Goal: Task Accomplishment & Management: Complete application form

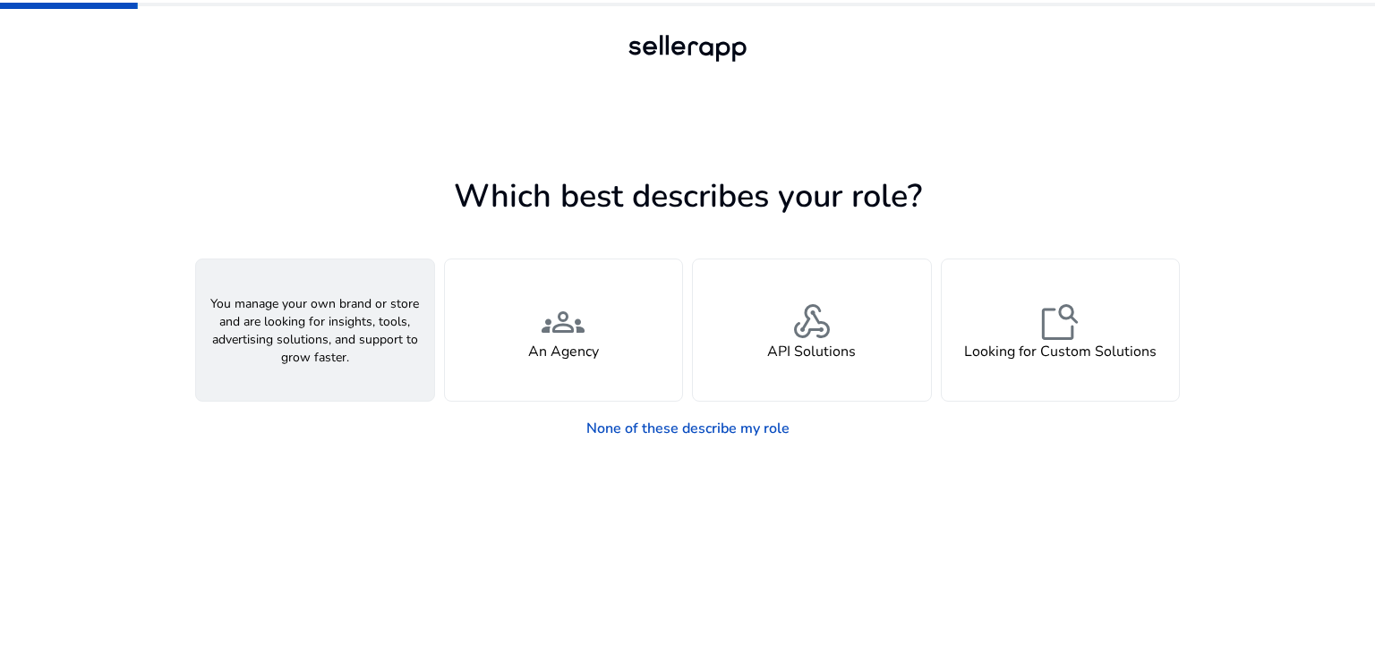
click at [319, 344] on h4 "A Seller" at bounding box center [315, 352] width 54 height 17
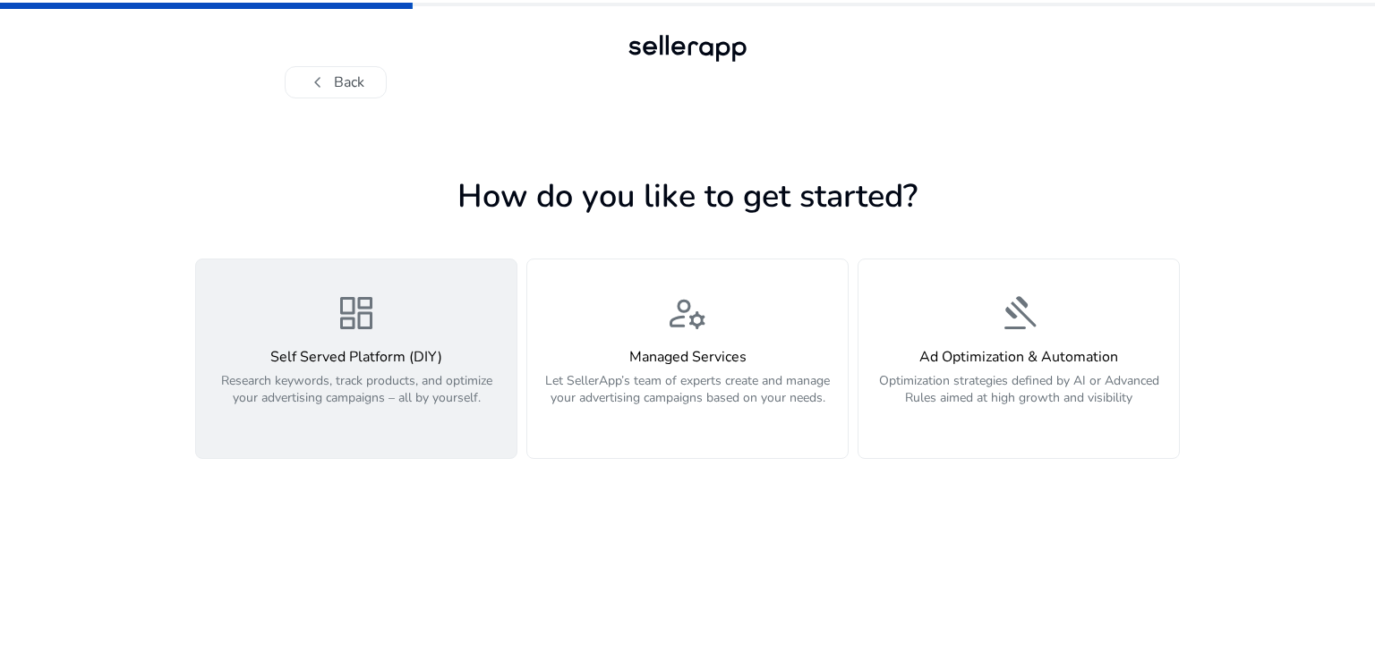
click at [401, 362] on h4 "Self Served Platform (DIY)" at bounding box center [356, 357] width 299 height 17
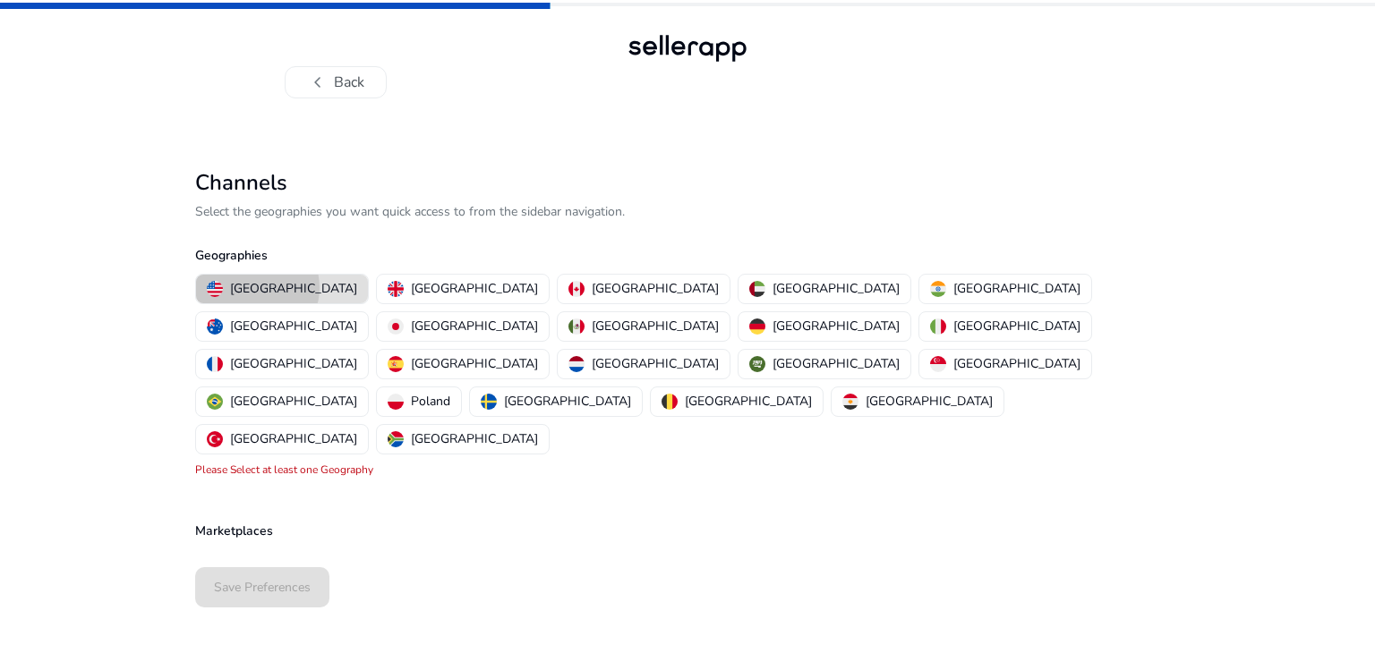
click at [253, 287] on p "[GEOGRAPHIC_DATA]" at bounding box center [293, 288] width 127 height 19
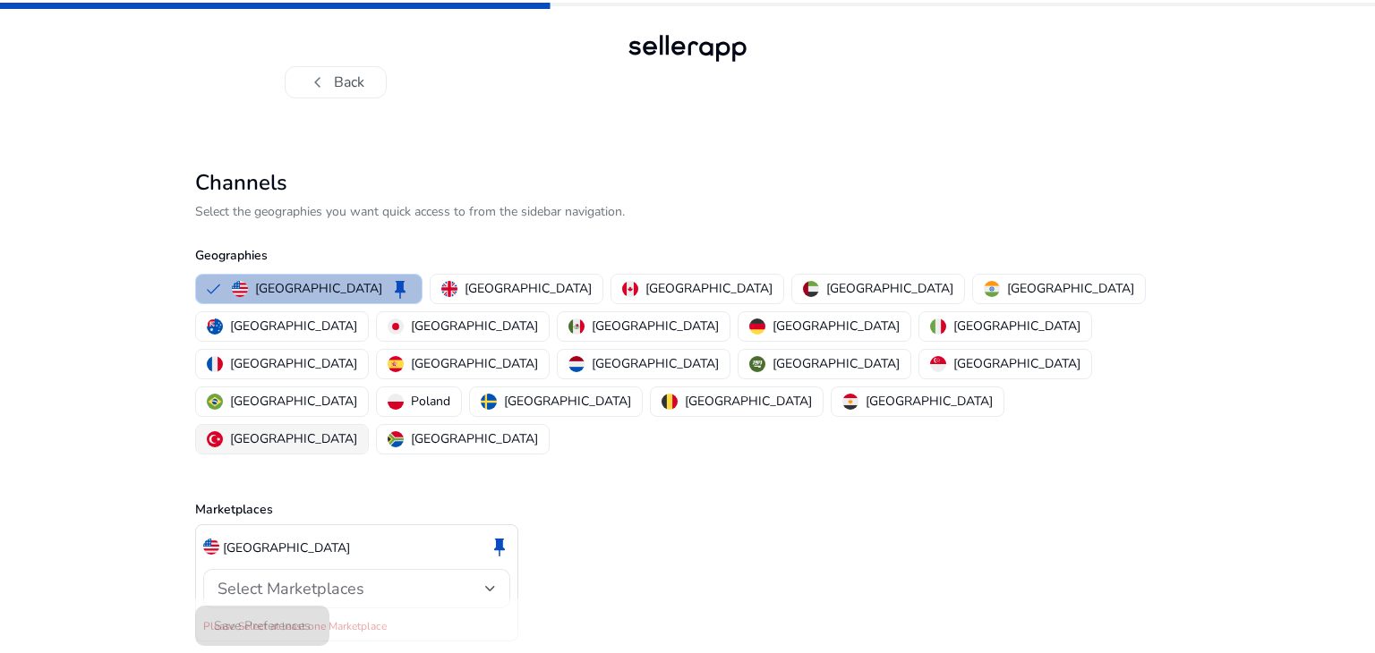
drag, startPoint x: 253, startPoint y: 287, endPoint x: 549, endPoint y: 377, distance: 308.6
click at [549, 377] on div "[GEOGRAPHIC_DATA] keep [GEOGRAPHIC_DATA] [GEOGRAPHIC_DATA] [GEOGRAPHIC_DATA] [G…" at bounding box center [684, 364] width 992 height 188
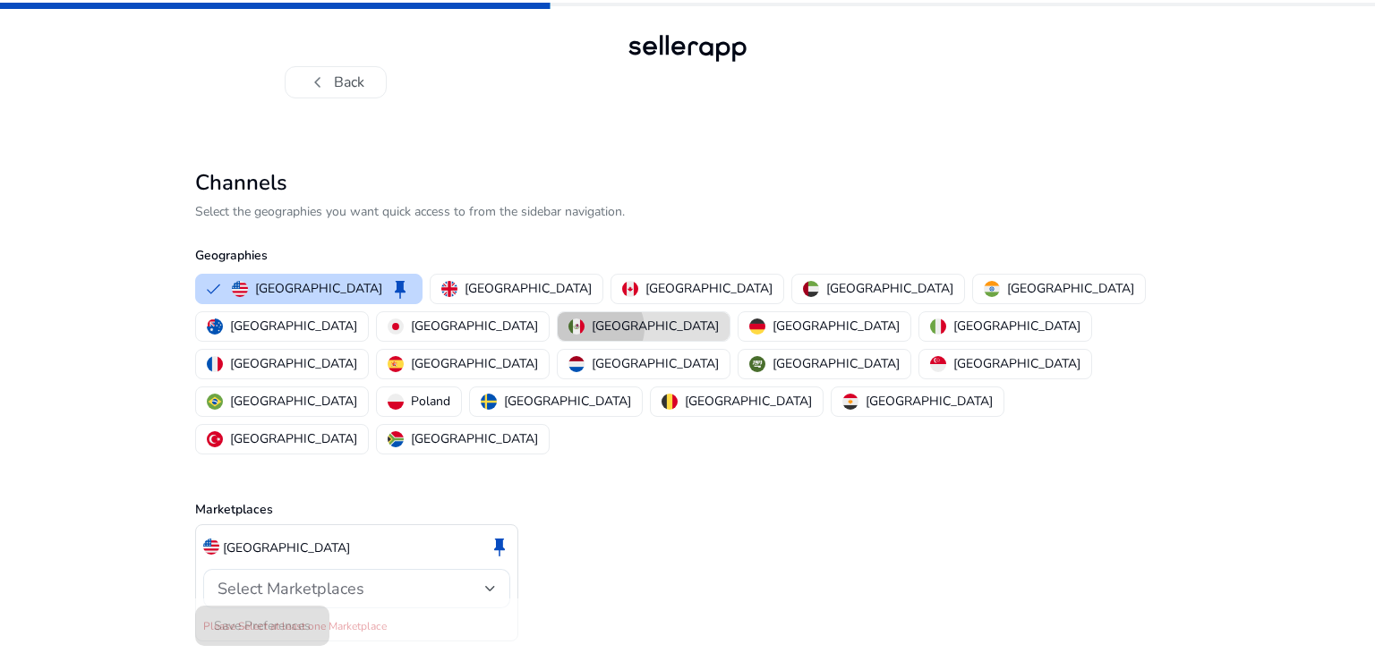
click at [719, 317] on p "Mexico" at bounding box center [655, 326] width 127 height 19
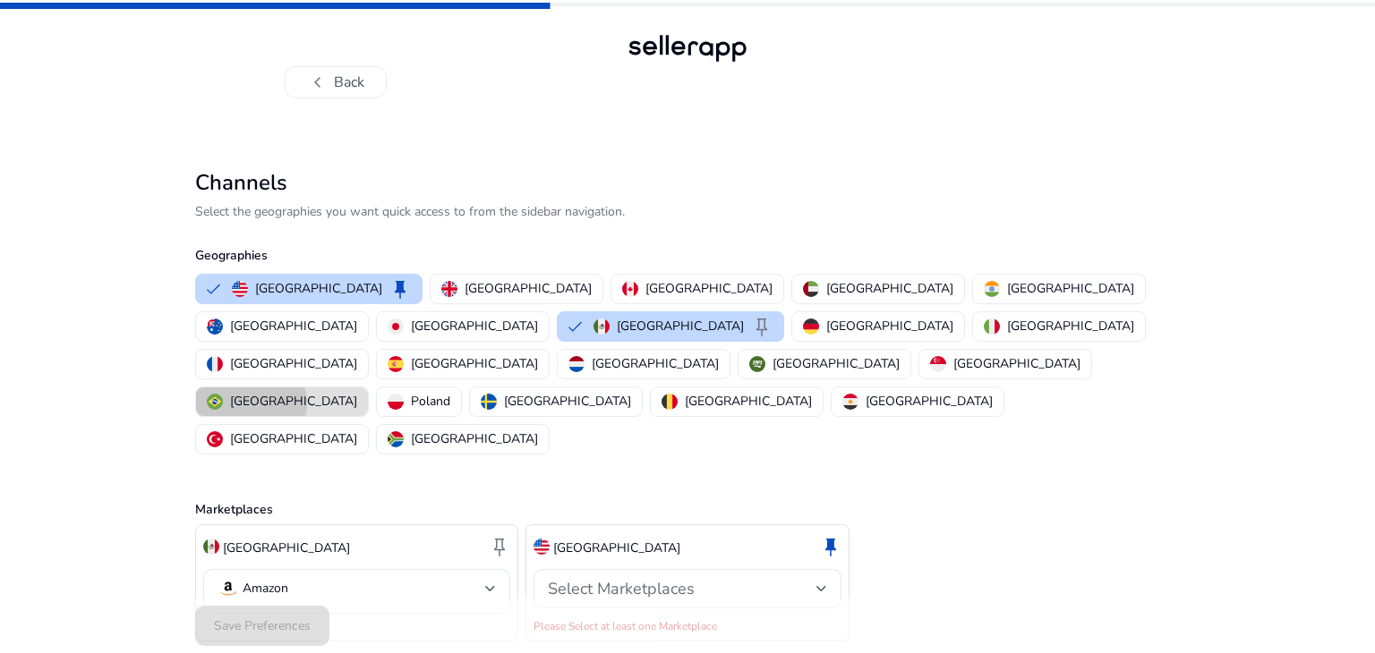
click at [357, 392] on p "Brazil" at bounding box center [293, 401] width 127 height 19
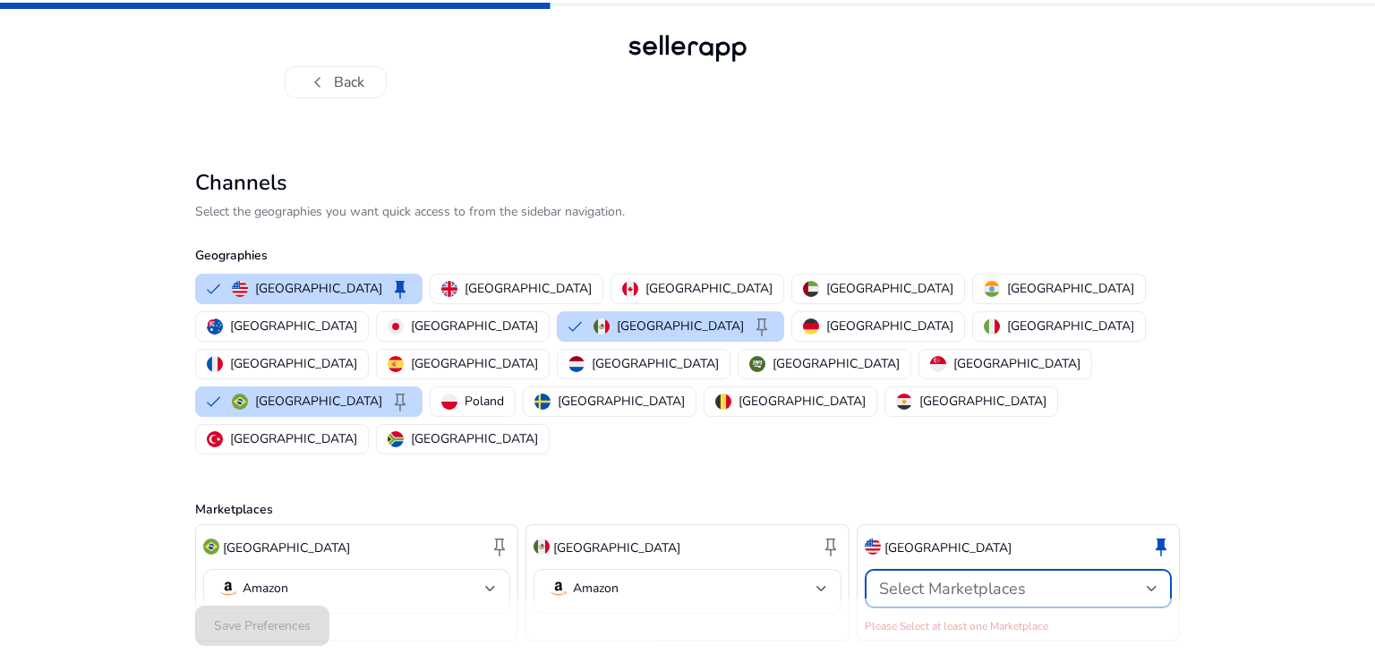
click at [1148, 585] on div at bounding box center [1151, 588] width 11 height 7
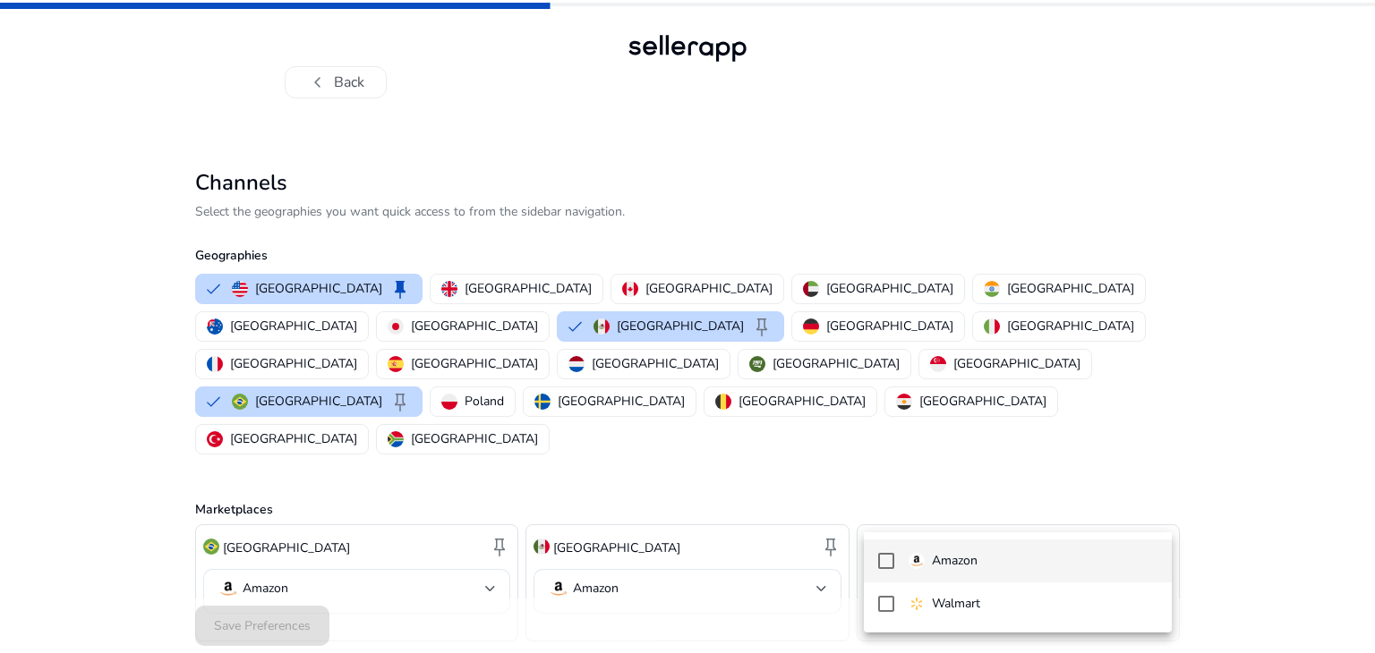
click at [884, 561] on mat-pseudo-checkbox at bounding box center [886, 561] width 16 height 16
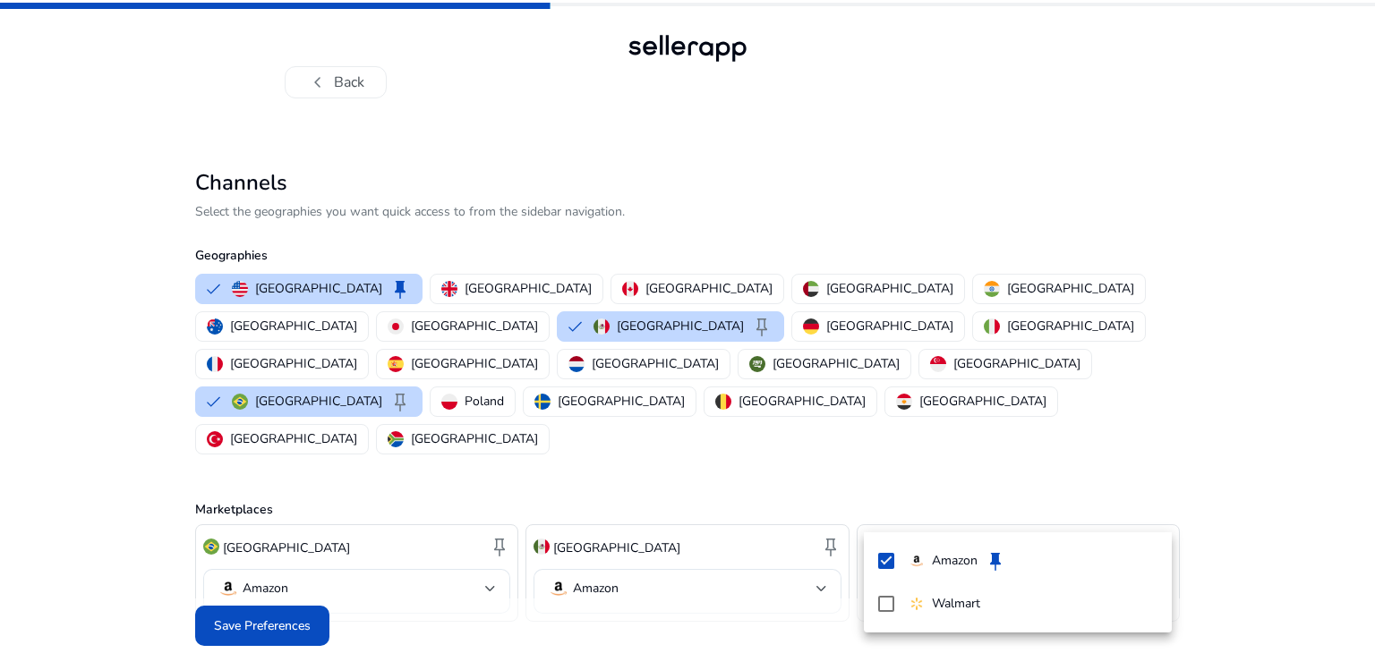
click at [251, 591] on div at bounding box center [687, 326] width 1375 height 653
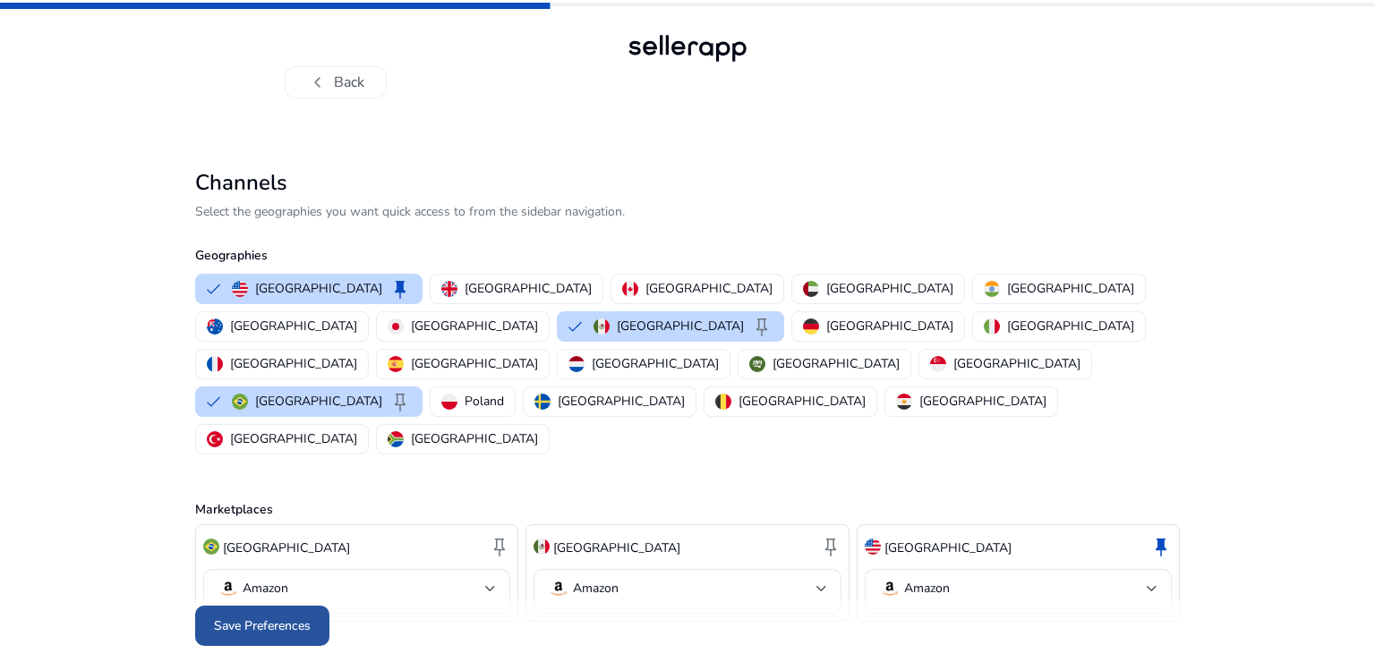
click at [290, 617] on span "Save Preferences" at bounding box center [262, 626] width 97 height 19
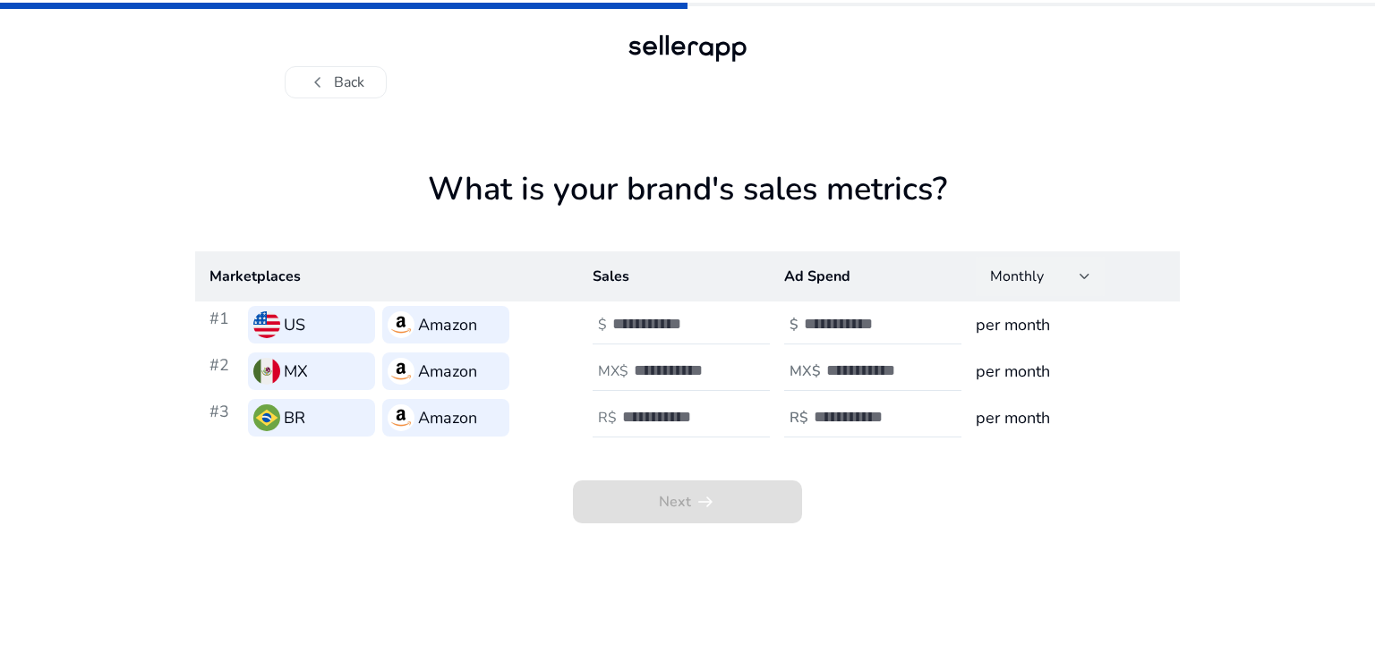
click at [1079, 285] on div at bounding box center [1084, 276] width 11 height 21
click at [1087, 279] on div at bounding box center [687, 326] width 1375 height 653
click at [1091, 279] on div "Monthly" at bounding box center [1040, 276] width 129 height 39
click at [1034, 369] on span "Yearly" at bounding box center [1040, 368] width 100 height 20
click at [1092, 273] on div "Yearly" at bounding box center [1040, 276] width 129 height 39
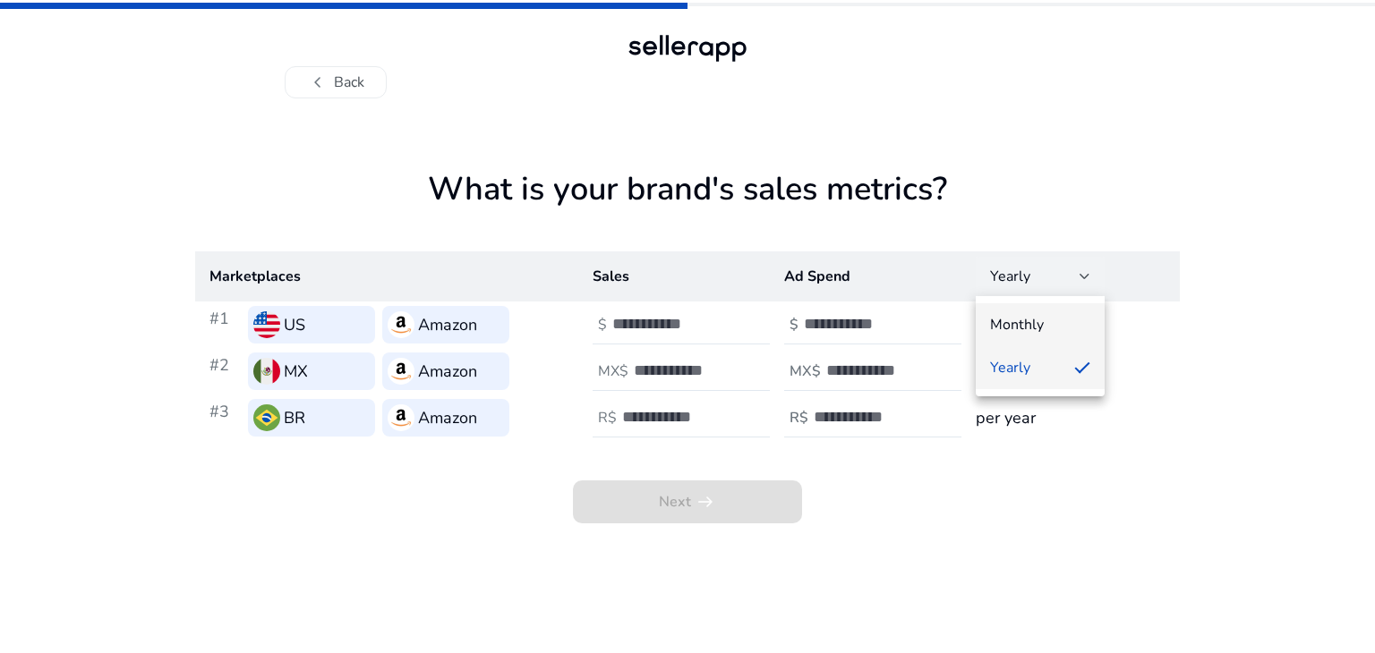
click at [1042, 319] on span "Monthly" at bounding box center [1040, 325] width 100 height 20
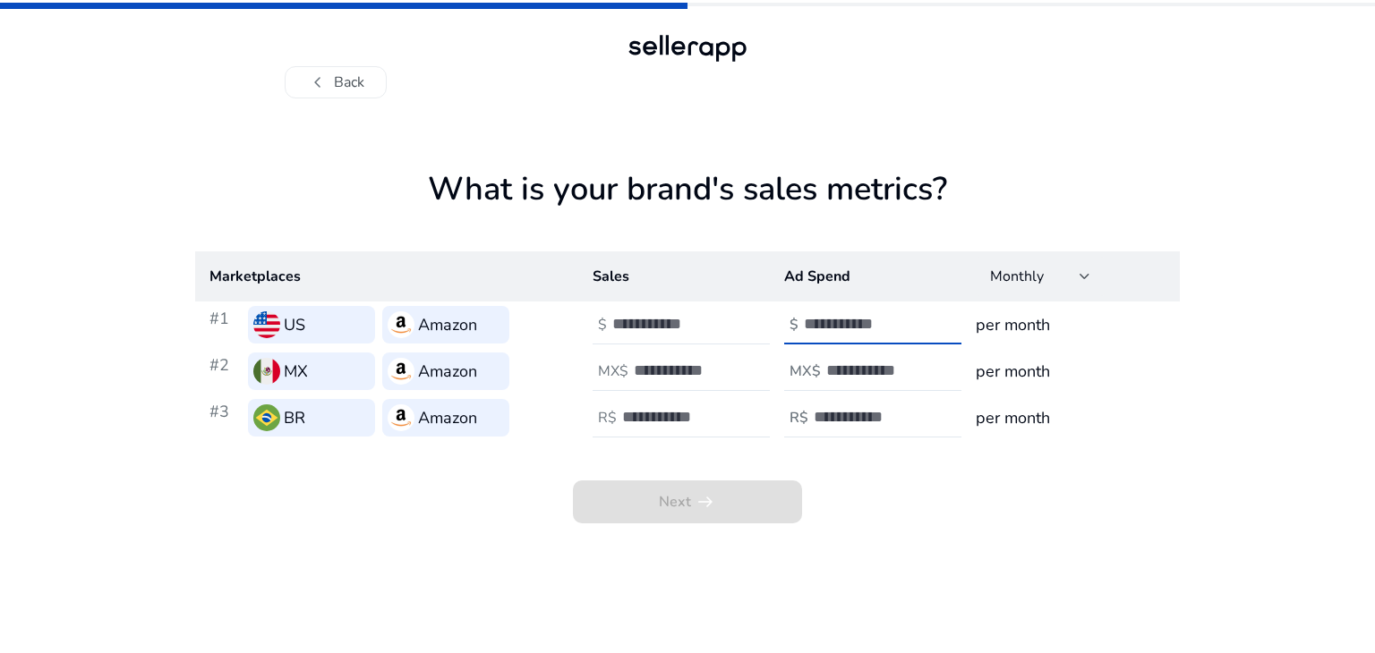
type input "*"
click at [921, 320] on input "*" at bounding box center [864, 324] width 121 height 20
type input "****"
click at [814, 379] on h4 "MX$" at bounding box center [804, 371] width 31 height 17
type input "****"
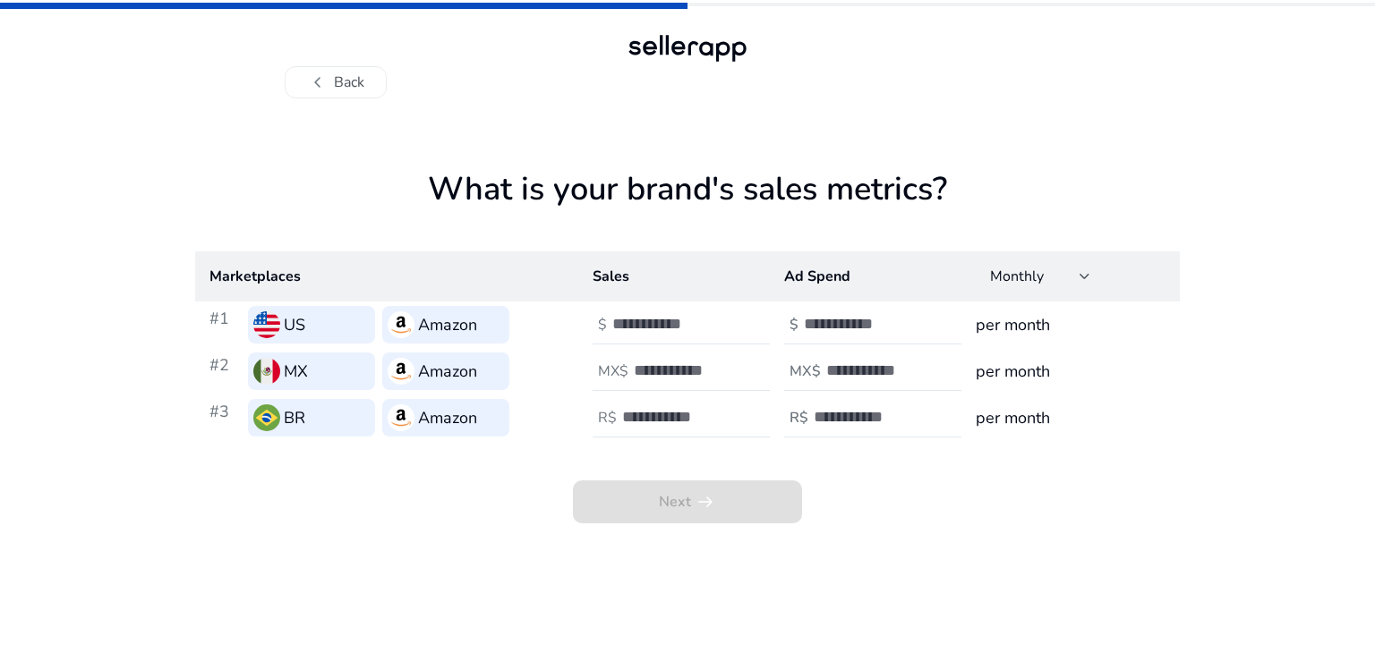
click at [831, 405] on div at bounding box center [894, 417] width 161 height 39
type input "****"
click at [933, 488] on div "Next arrow_right_alt" at bounding box center [687, 482] width 984 height 82
click at [656, 416] on input "number" at bounding box center [682, 417] width 121 height 20
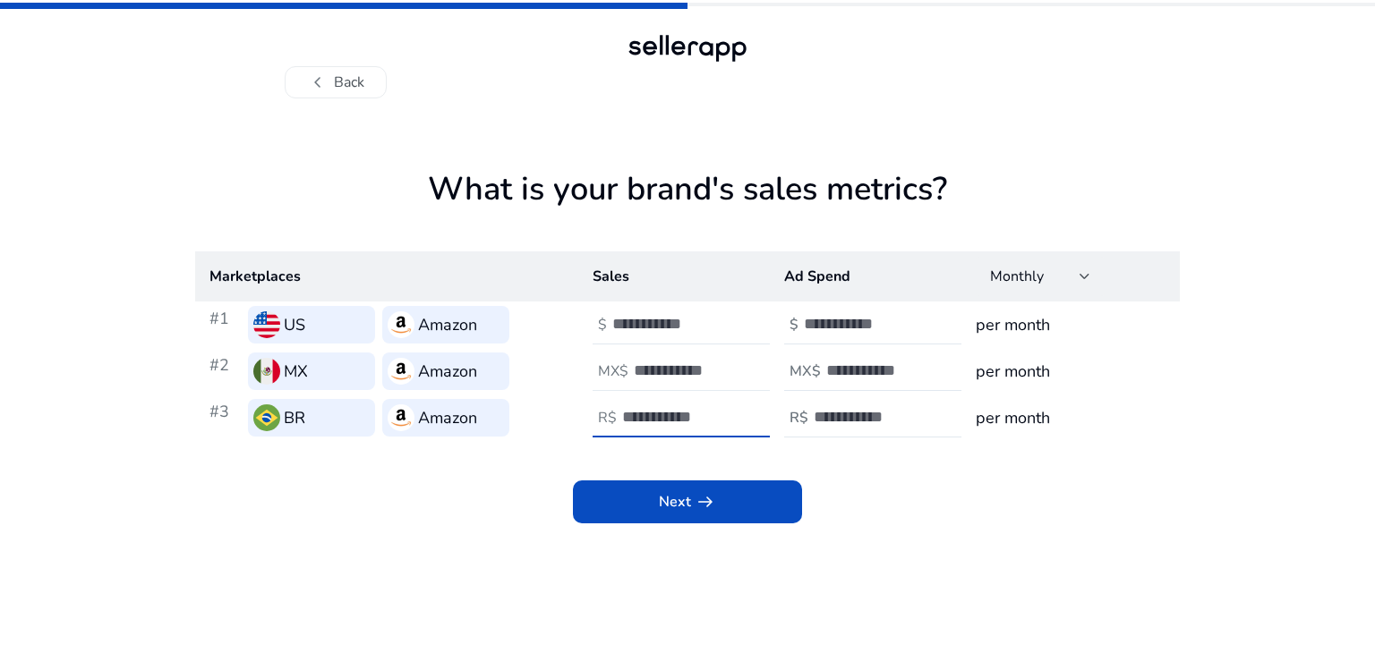
type input "****"
click at [641, 368] on input "number" at bounding box center [694, 371] width 121 height 20
type input "****"
click at [629, 320] on input "number" at bounding box center [672, 324] width 121 height 20
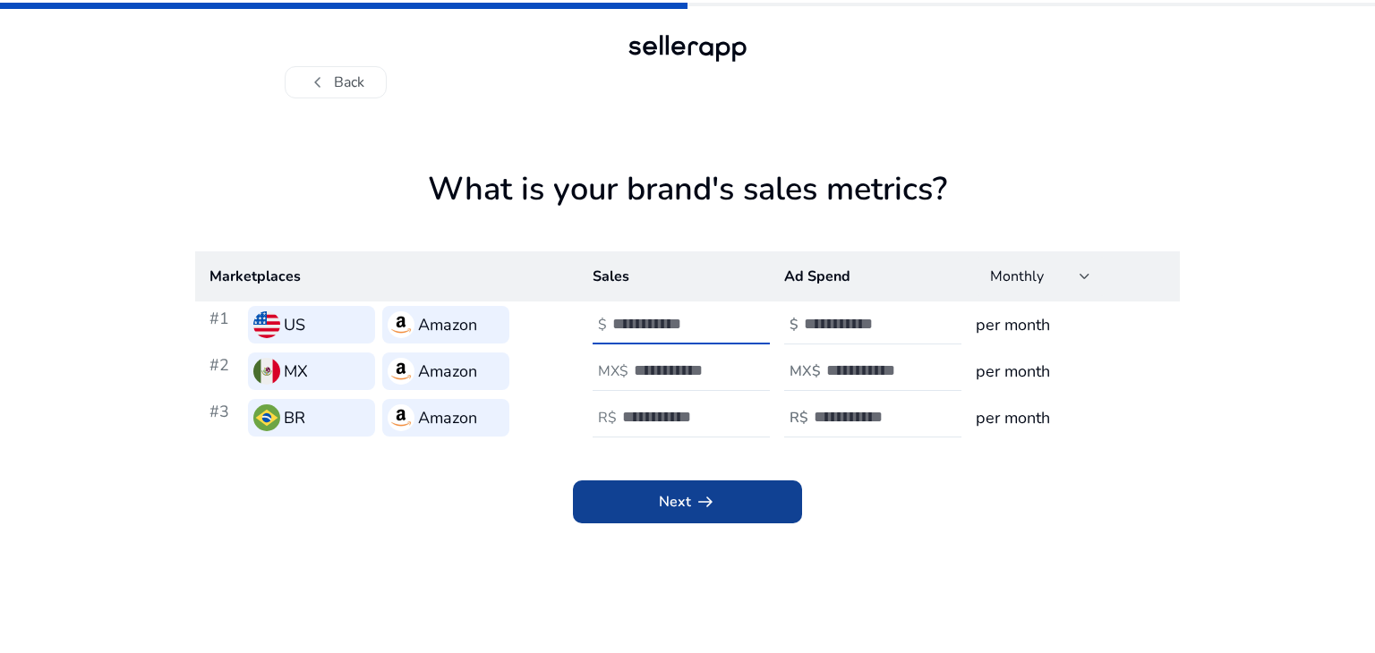
type input "****"
click at [680, 503] on span "Next arrow_right_alt" at bounding box center [687, 501] width 57 height 21
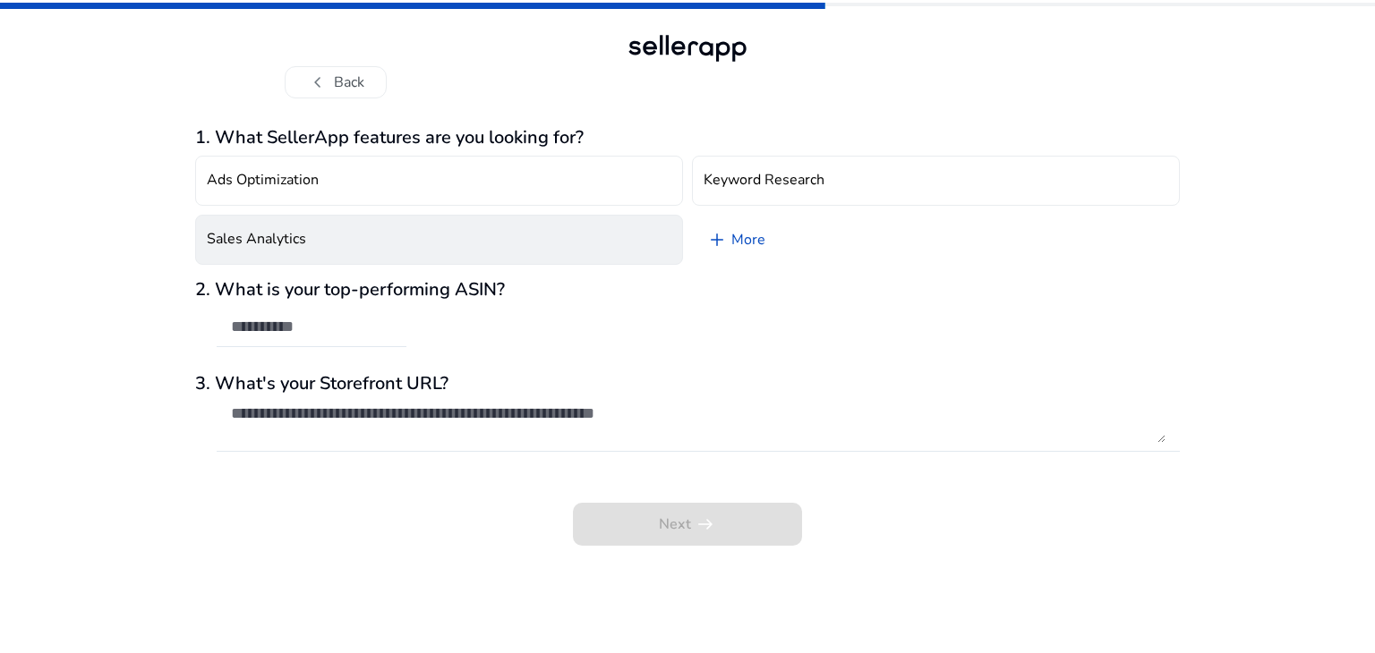
click at [371, 245] on button "Sales Analytics" at bounding box center [439, 240] width 488 height 50
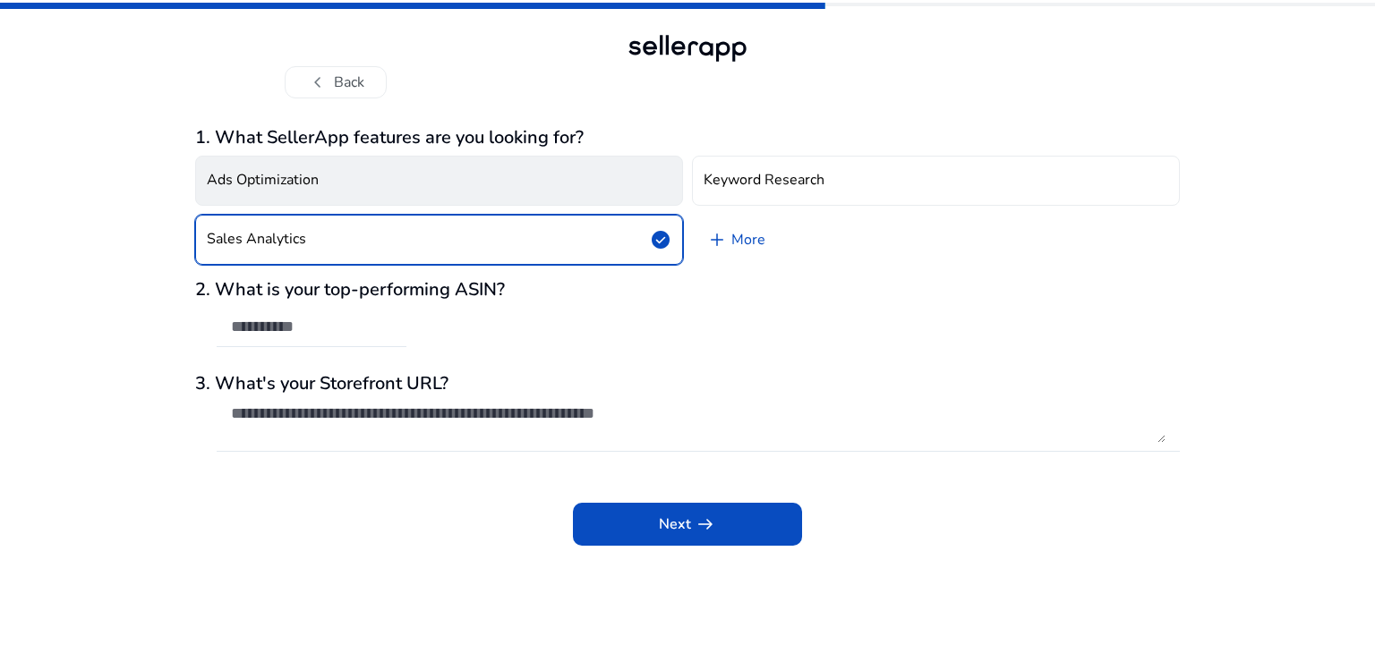
click at [437, 190] on button "Ads Optimization" at bounding box center [439, 181] width 488 height 50
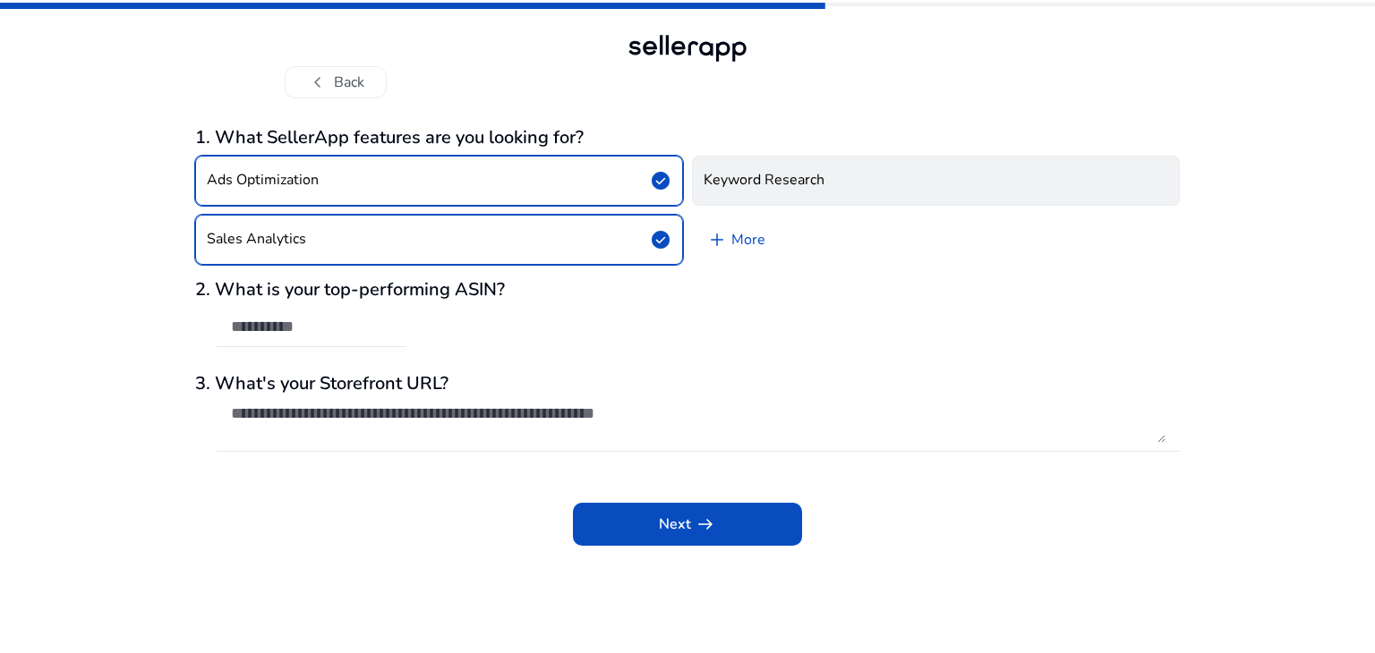
click at [780, 165] on button "Keyword Research" at bounding box center [936, 181] width 488 height 50
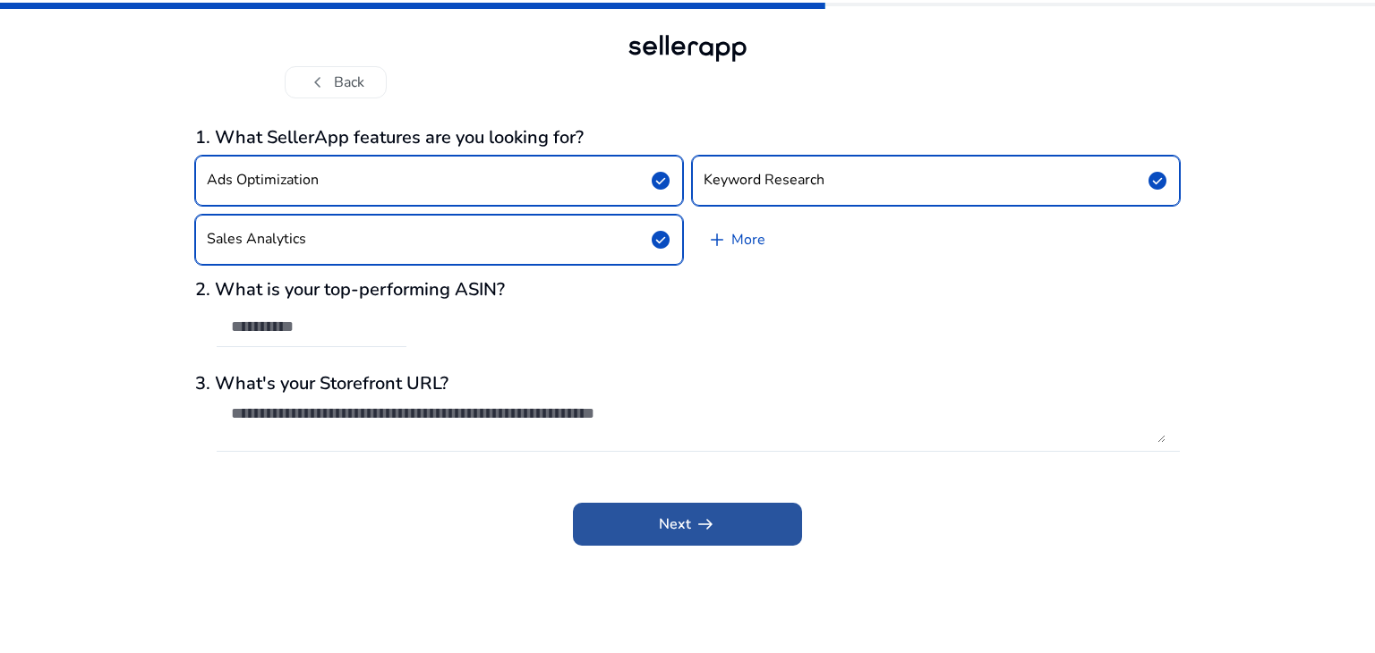
click at [655, 517] on span at bounding box center [687, 524] width 229 height 43
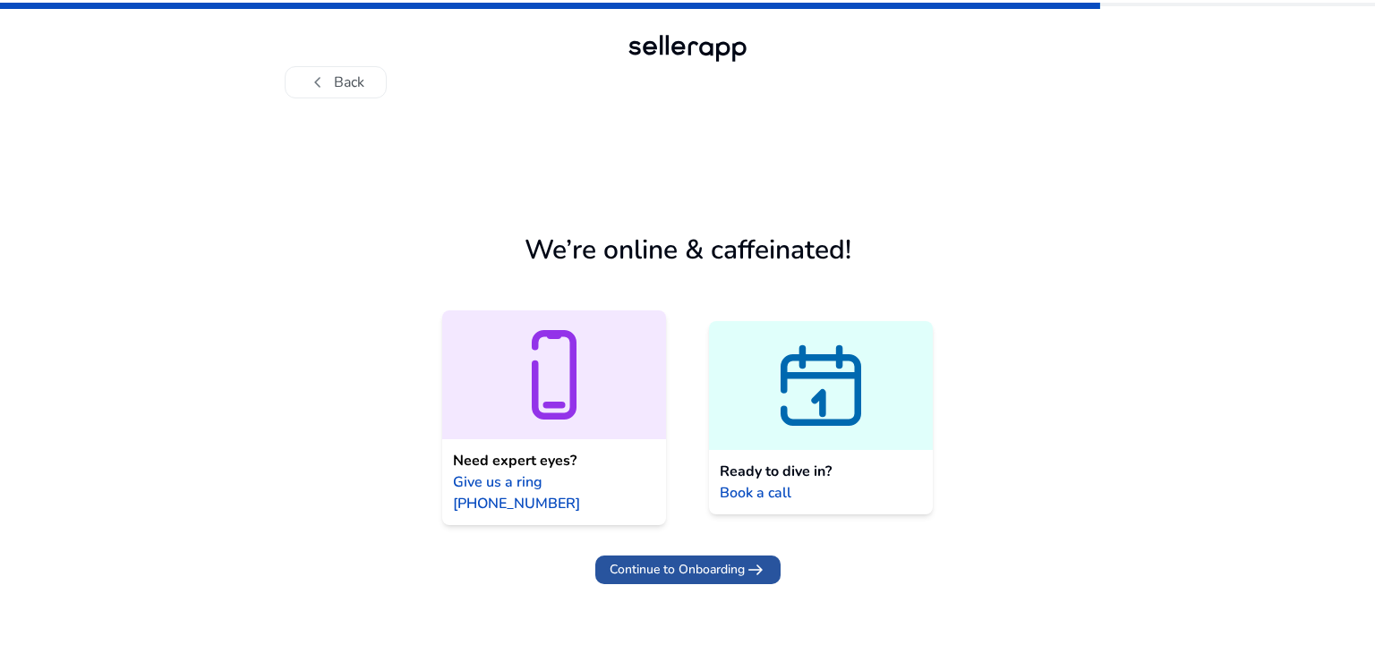
click at [709, 560] on span "Continue to Onboarding" at bounding box center [676, 569] width 135 height 19
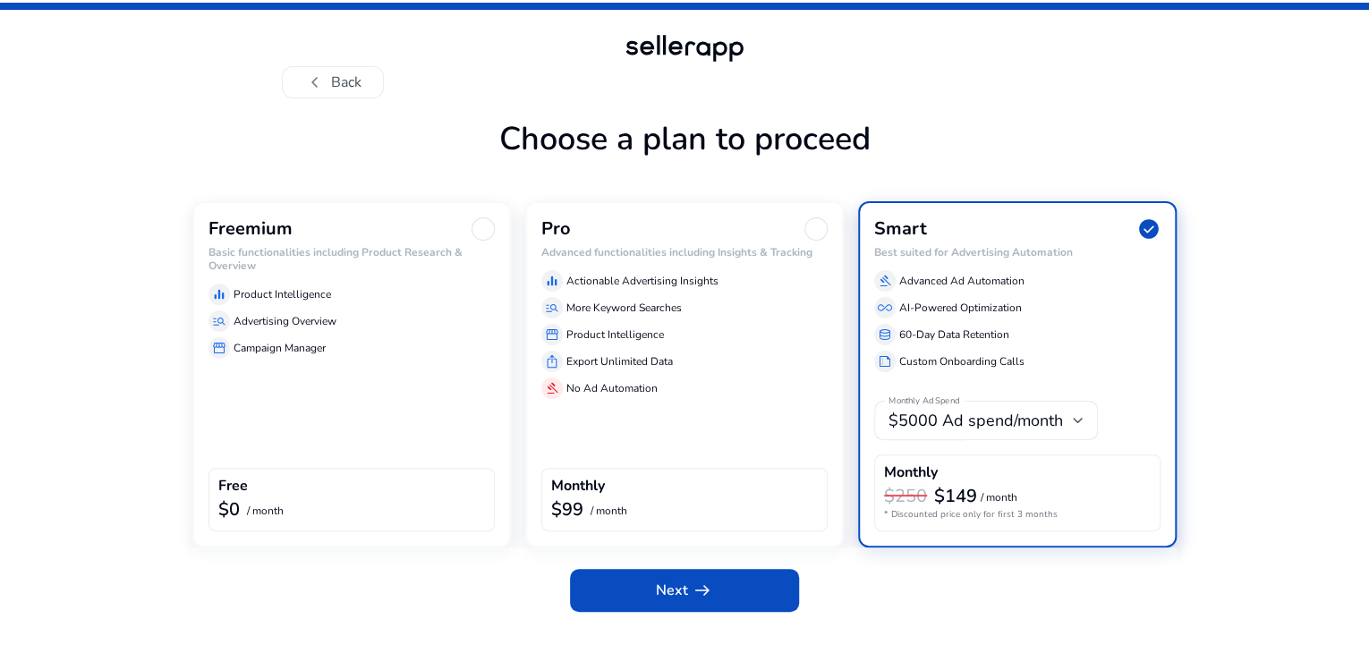
click at [325, 451] on div "Freemium Basic functionalities including Product Research & Overview equalizer …" at bounding box center [351, 374] width 319 height 346
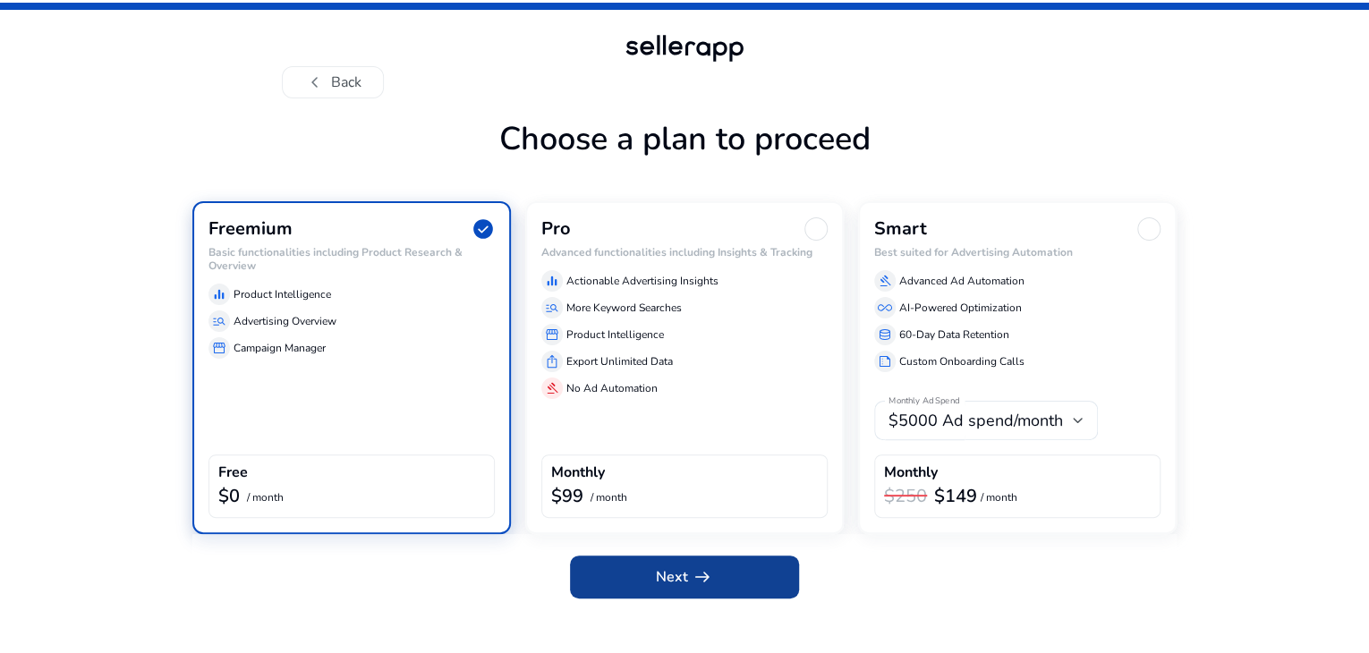
click at [641, 599] on span at bounding box center [684, 577] width 229 height 43
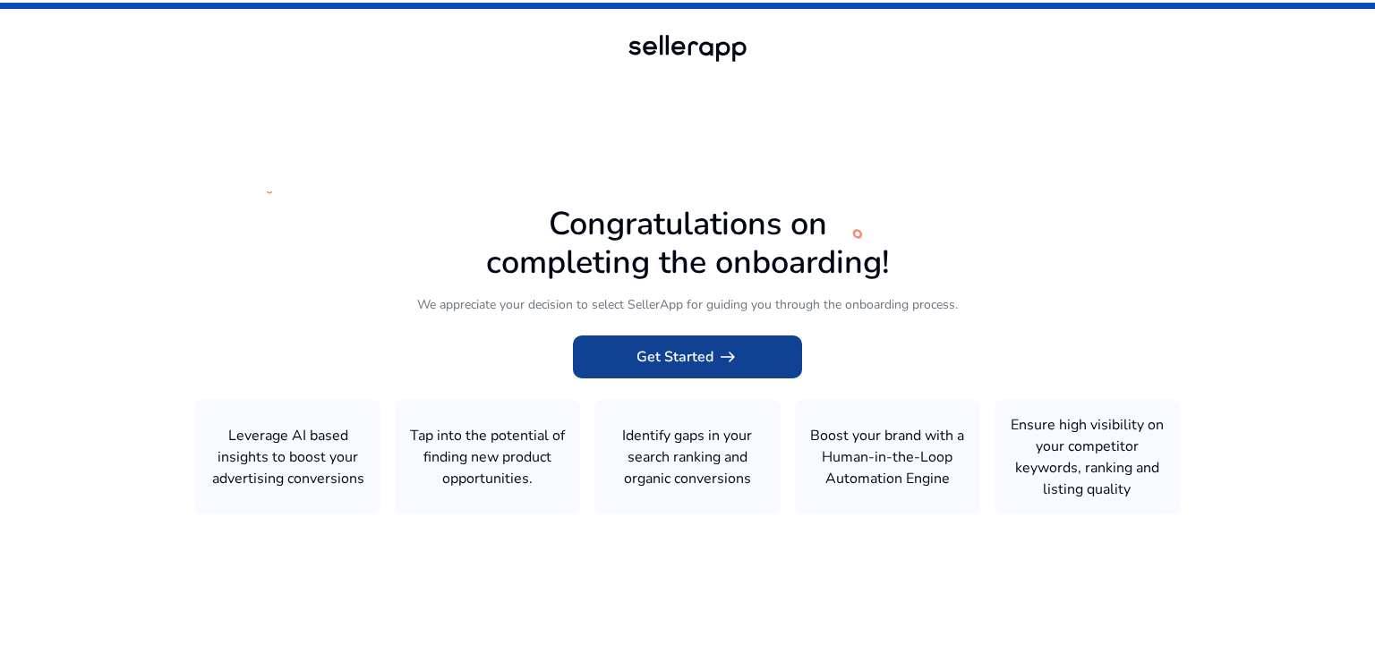
click at [718, 354] on span "arrow_right_alt" at bounding box center [727, 356] width 21 height 21
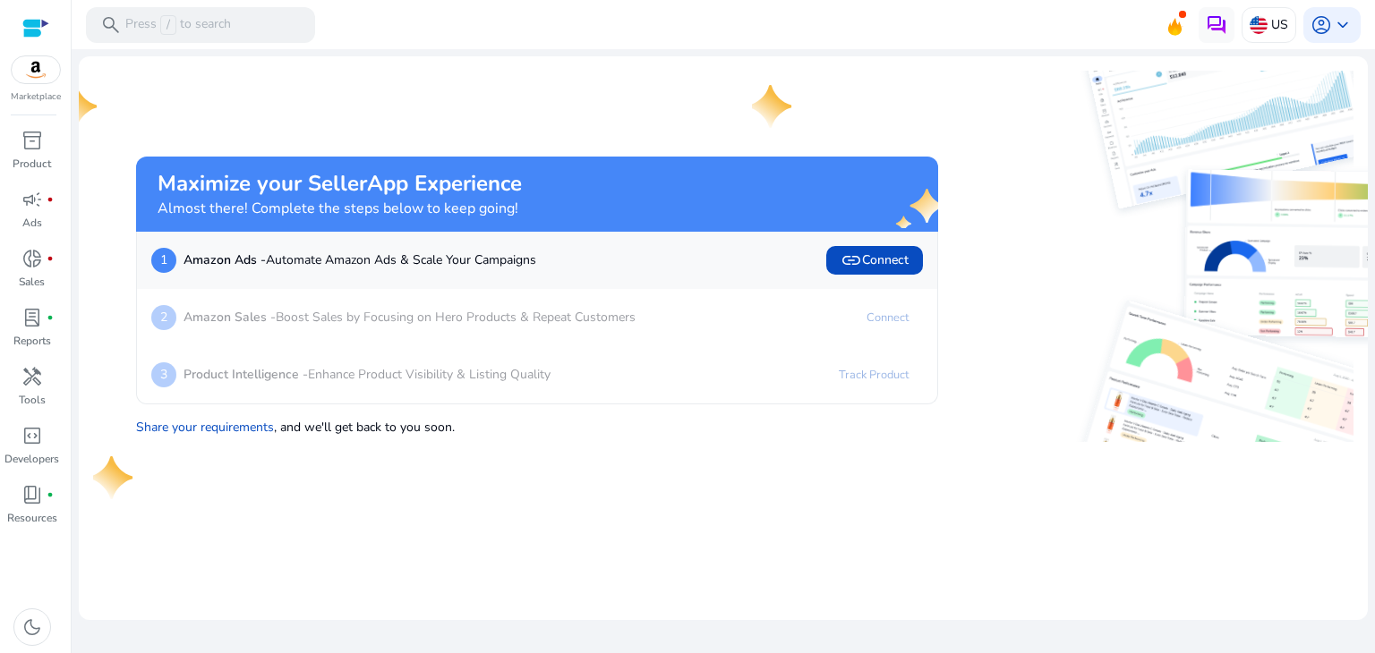
click at [899, 480] on mat-card "Maximize your SellerApp Experience Almost there! Complete the steps below to ke…" at bounding box center [723, 338] width 1289 height 564
click at [859, 258] on span "link" at bounding box center [850, 260] width 21 height 21
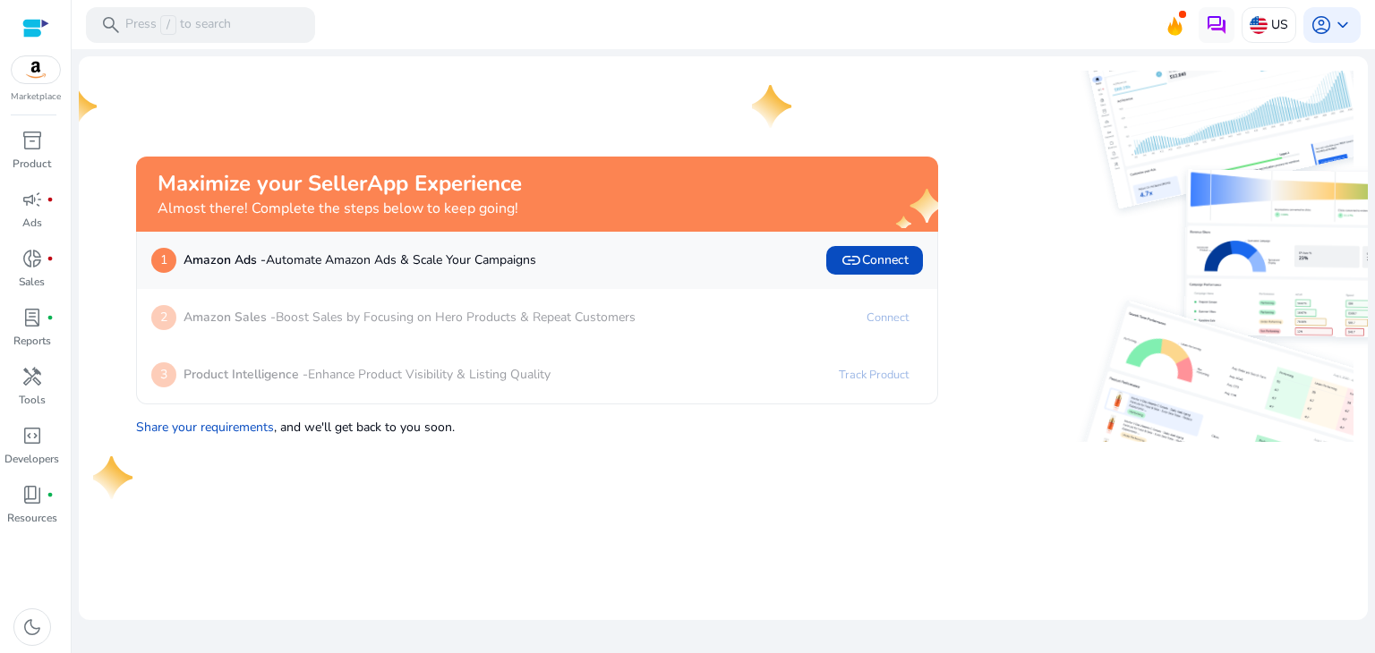
click at [34, 72] on img at bounding box center [36, 69] width 48 height 27
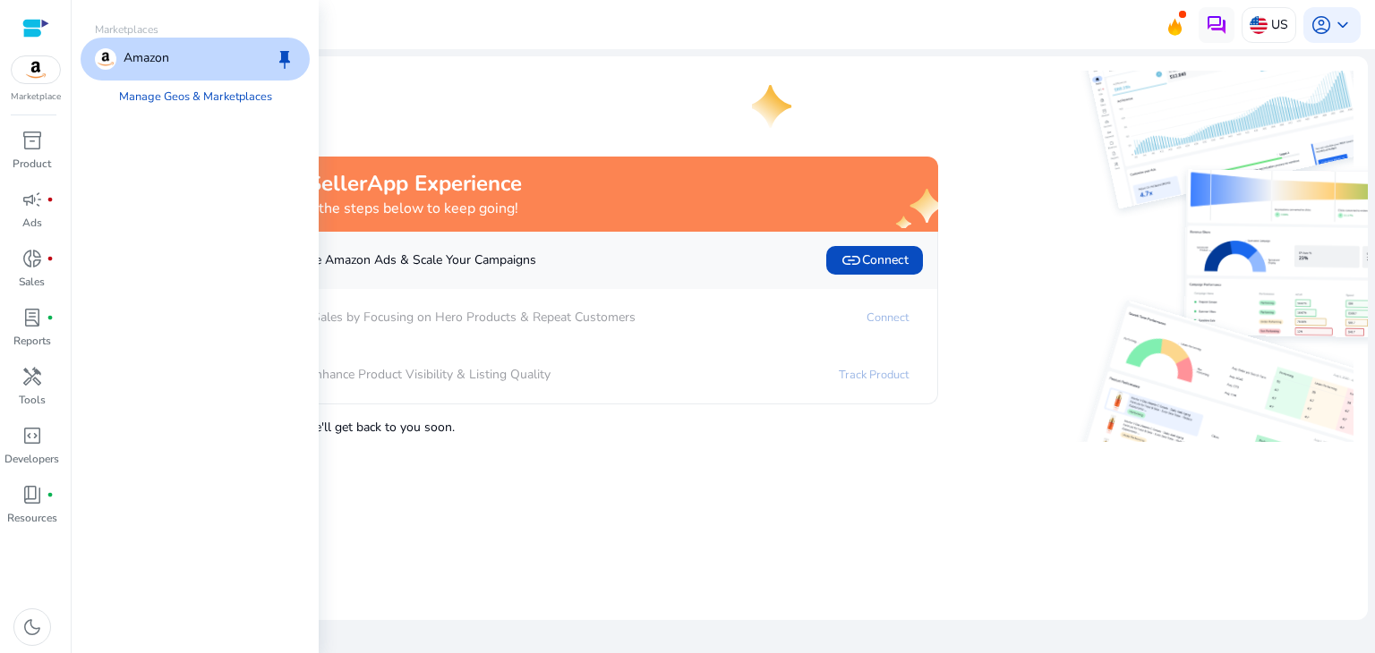
click at [147, 65] on p "Amazon" at bounding box center [147, 58] width 46 height 21
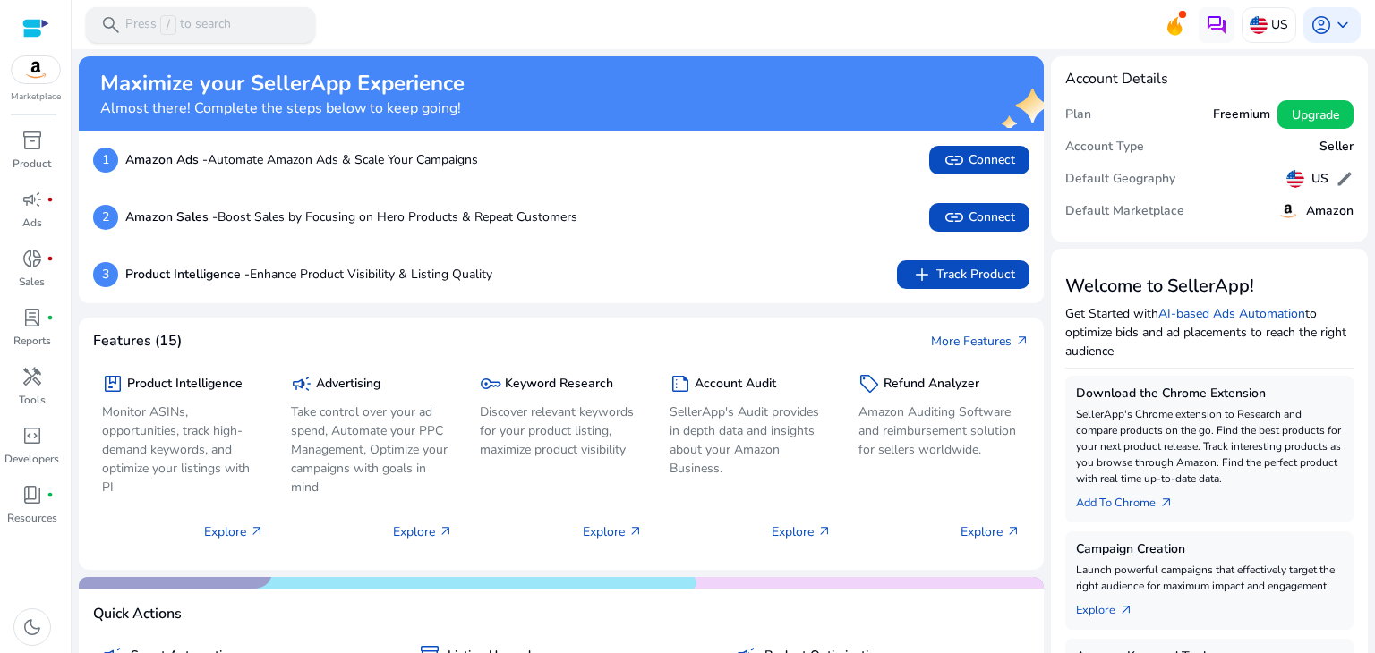
click at [161, 22] on span "/" at bounding box center [168, 25] width 16 height 20
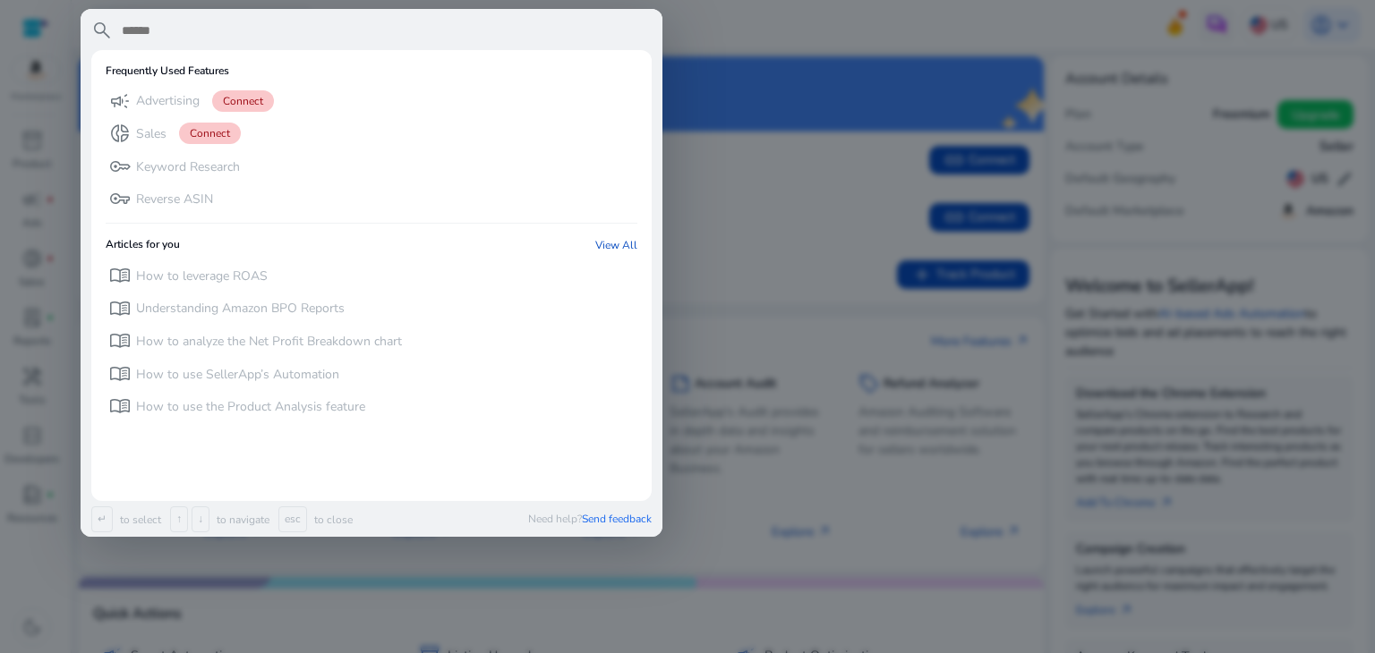
click at [785, 255] on div at bounding box center [687, 326] width 1375 height 653
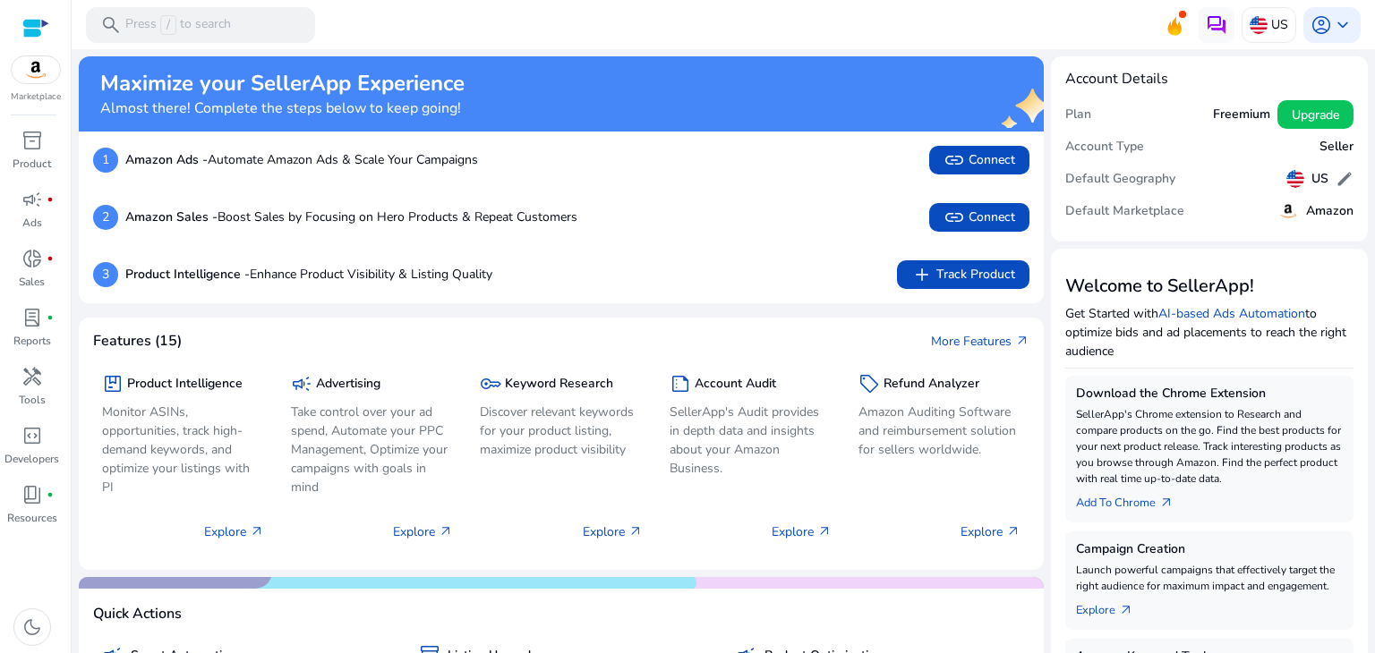
click at [31, 25] on div at bounding box center [35, 28] width 27 height 21
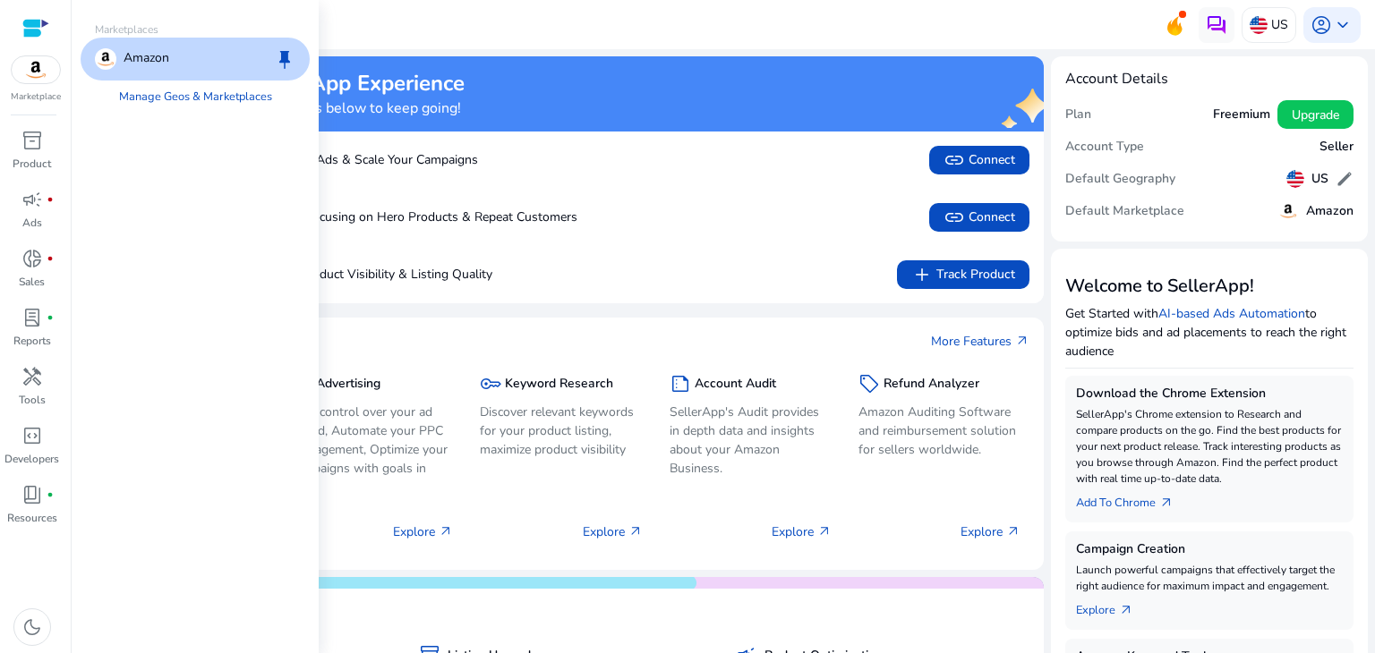
click at [157, 49] on p "Amazon" at bounding box center [147, 58] width 46 height 21
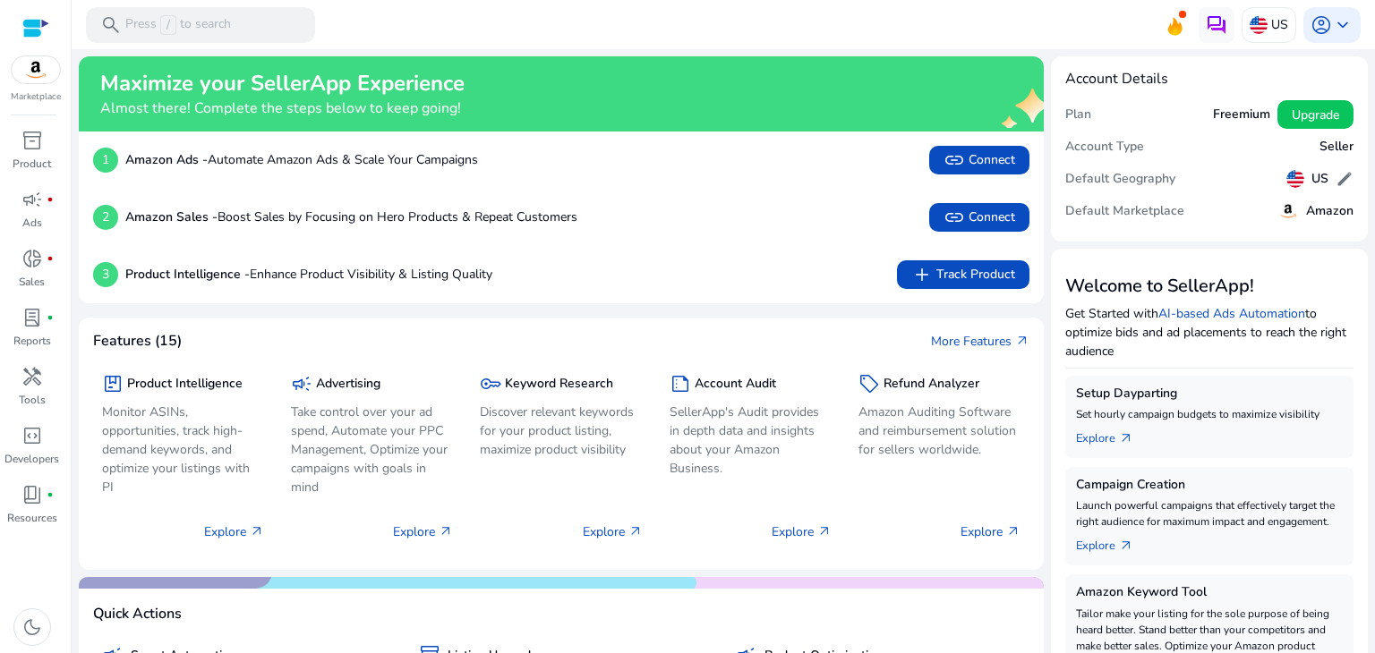
click at [28, 15] on div at bounding box center [35, 27] width 27 height 27
click at [1342, 19] on span "keyboard_arrow_down" at bounding box center [1342, 24] width 21 height 21
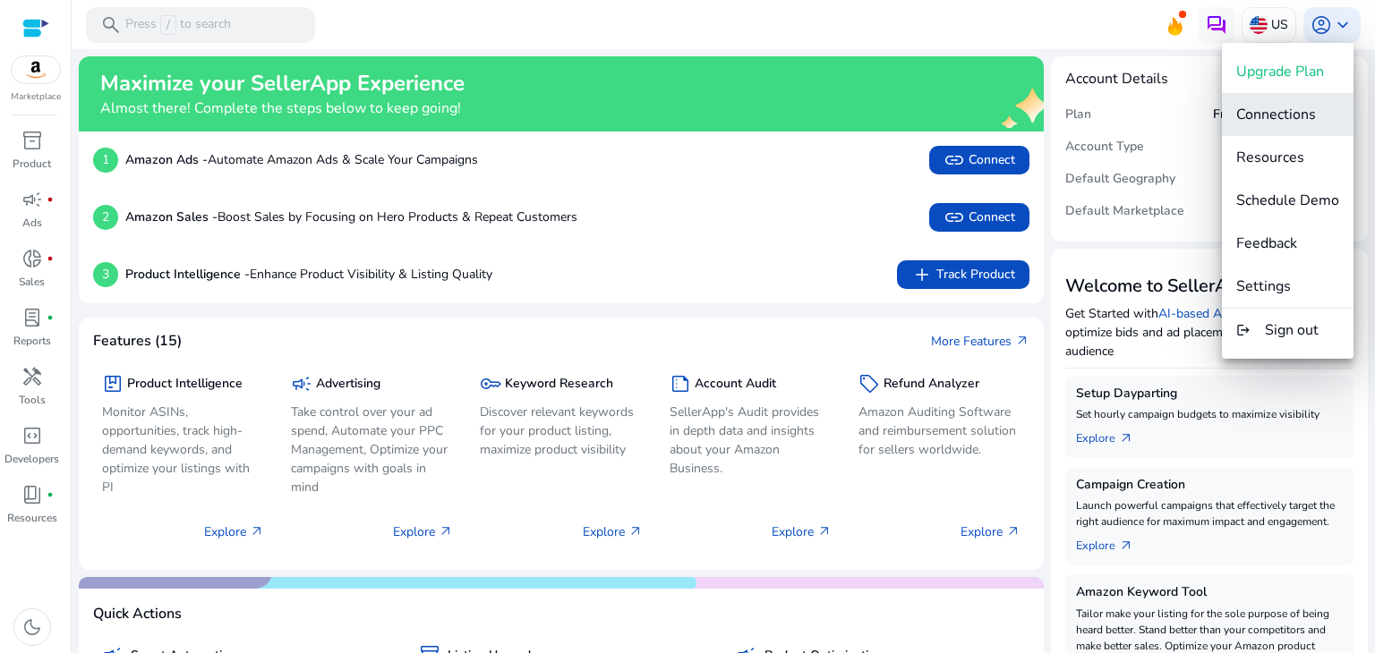
click at [1263, 101] on button "Connections" at bounding box center [1288, 114] width 132 height 43
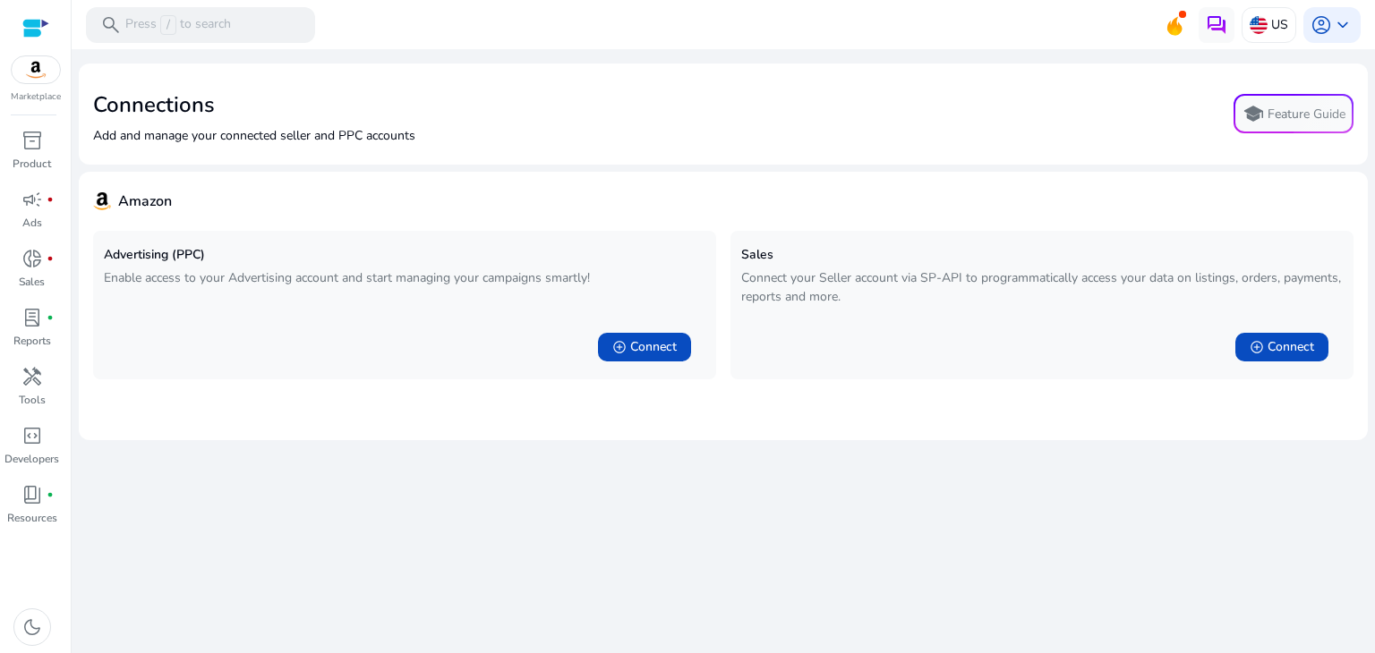
click at [647, 470] on div "We are getting things ready for you... Connections Add and manage your connecte…" at bounding box center [723, 351] width 1289 height 604
